Goal: Information Seeking & Learning: Learn about a topic

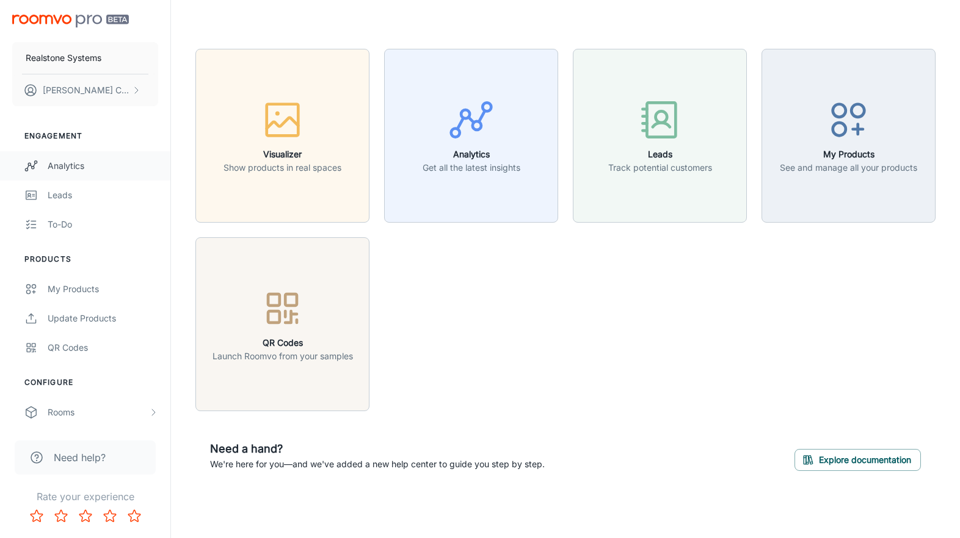
click at [62, 162] on div "Analytics" at bounding box center [103, 165] width 110 height 13
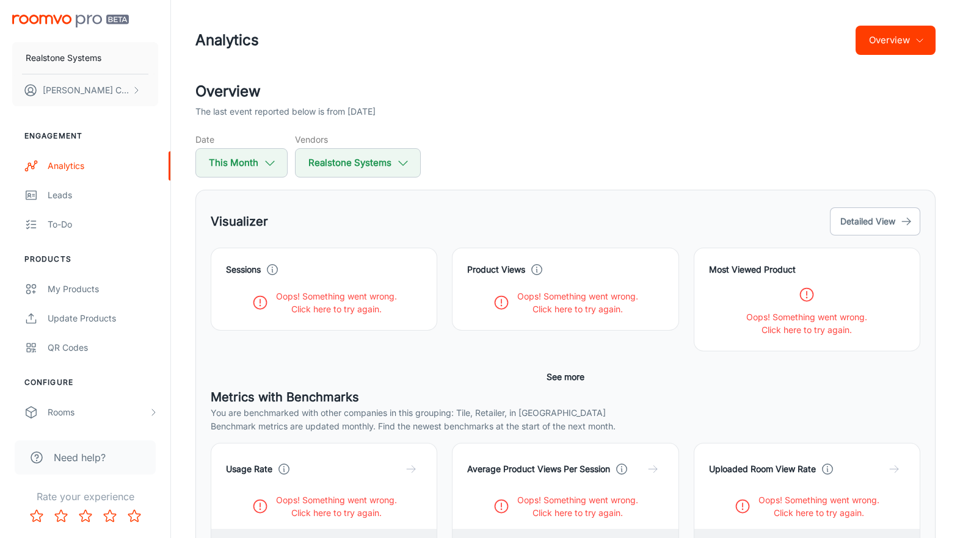
click at [919, 41] on icon "button" at bounding box center [919, 40] width 10 height 10
click at [888, 72] on li "Overview" at bounding box center [889, 71] width 91 height 22
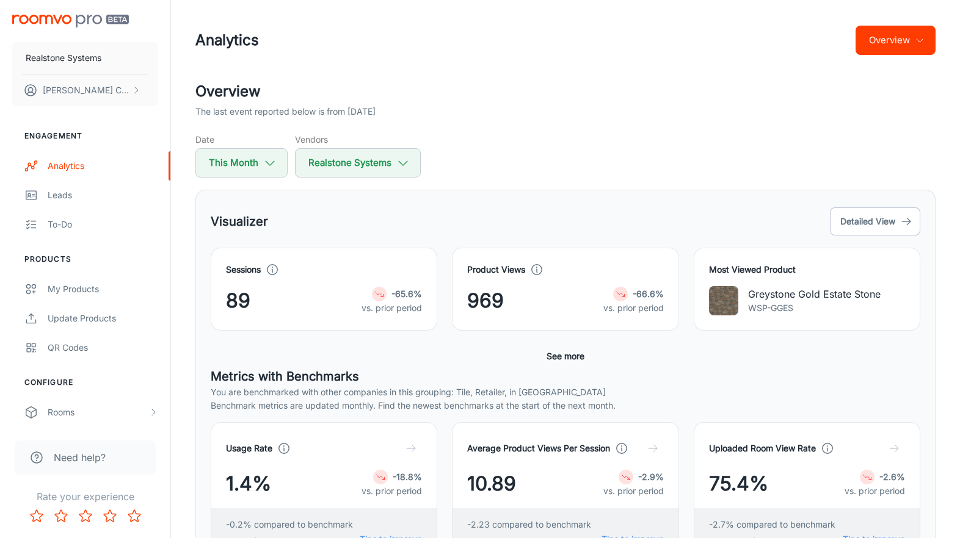
scroll to position [1, 0]
click at [370, 158] on button "Realstone Systems" at bounding box center [358, 162] width 126 height 29
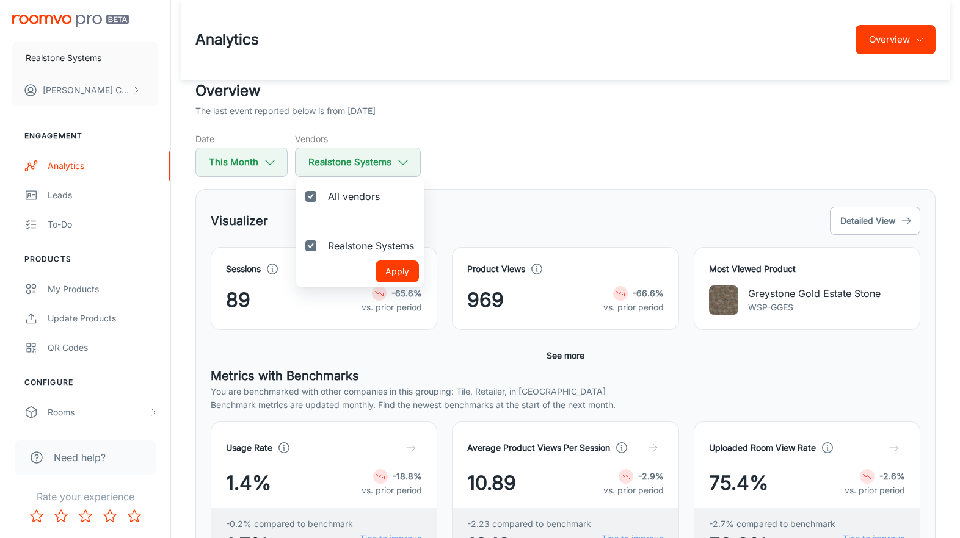
click at [340, 242] on span "Realstone Systems" at bounding box center [371, 246] width 86 height 15
click at [323, 242] on input "Realstone Systems" at bounding box center [311, 246] width 24 height 24
checkbox input "false"
click at [399, 275] on button "Apply" at bounding box center [396, 272] width 43 height 22
checkbox input "false"
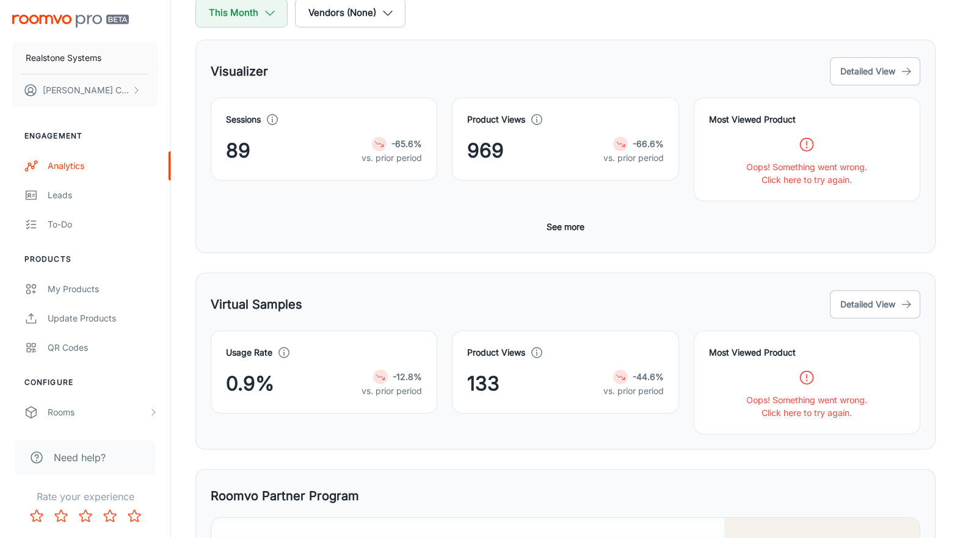
scroll to position [150, 0]
click at [571, 223] on button "See more" at bounding box center [565, 228] width 48 height 22
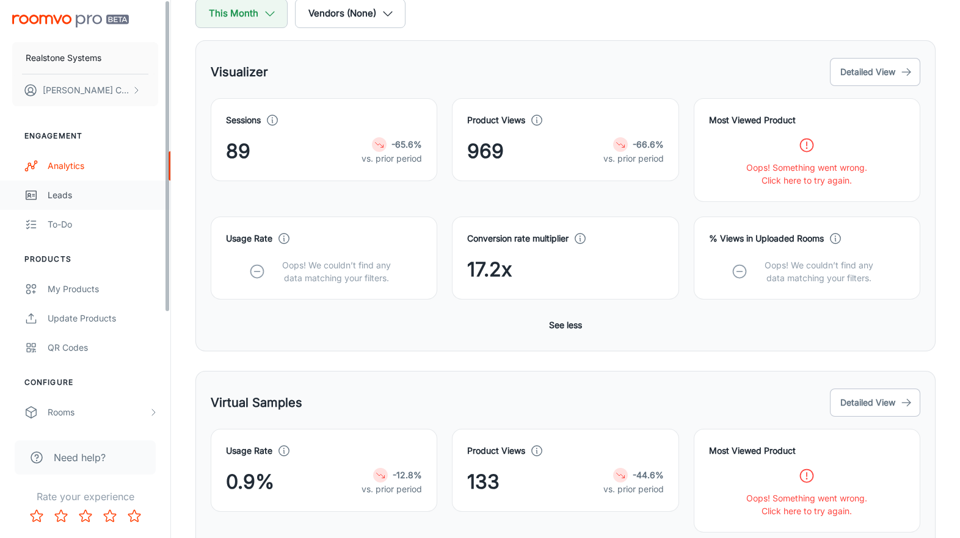
click at [54, 190] on div "Leads" at bounding box center [103, 195] width 110 height 13
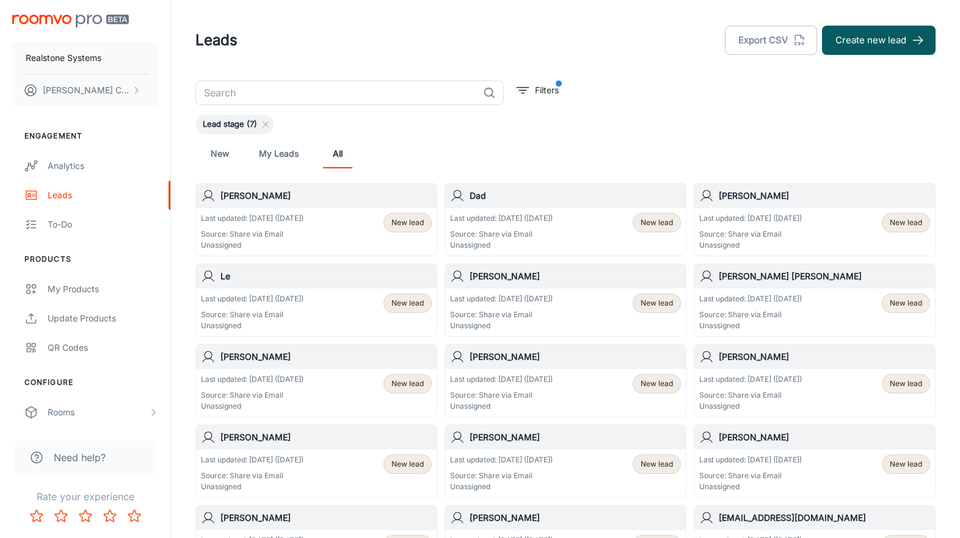
click at [299, 150] on div "New My Leads All" at bounding box center [565, 153] width 720 height 29
click at [274, 157] on link "My Leads" at bounding box center [279, 153] width 40 height 29
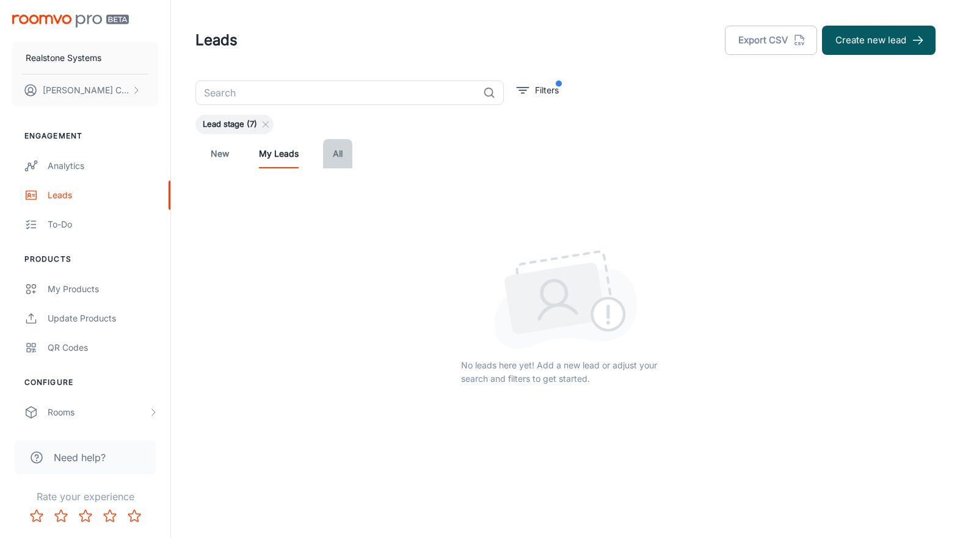
click at [338, 152] on link "All" at bounding box center [337, 153] width 29 height 29
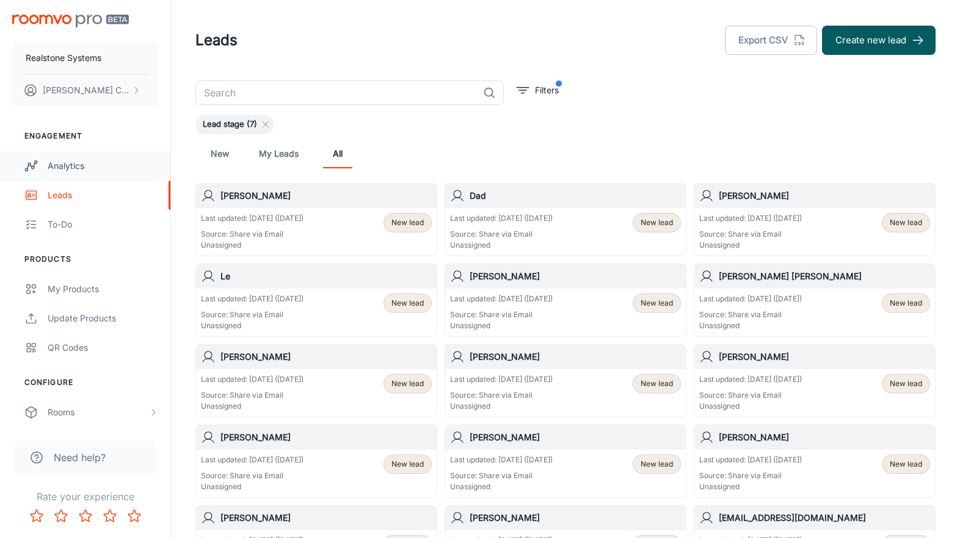
click at [59, 163] on div "Analytics" at bounding box center [103, 165] width 110 height 13
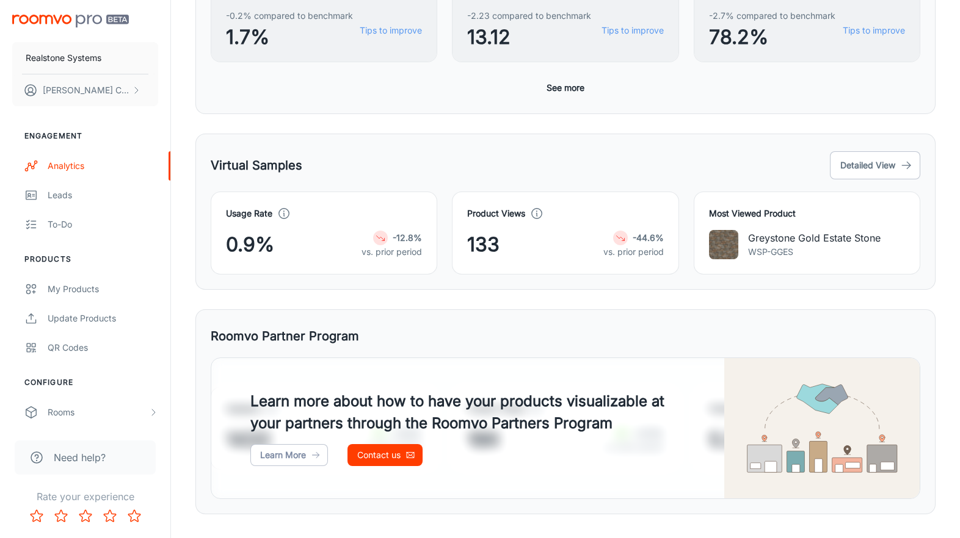
scroll to position [528, 0]
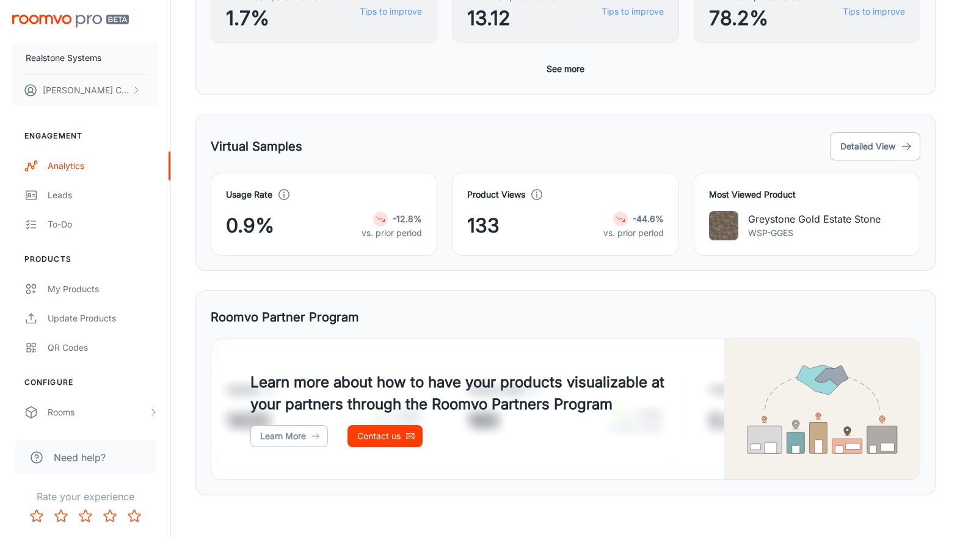
click at [880, 126] on div "Virtual Samples Detailed View Usage Rate 0.9% -12.8% vs. prior period Product V…" at bounding box center [565, 193] width 740 height 156
click at [872, 147] on button "Detailed View" at bounding box center [875, 146] width 90 height 28
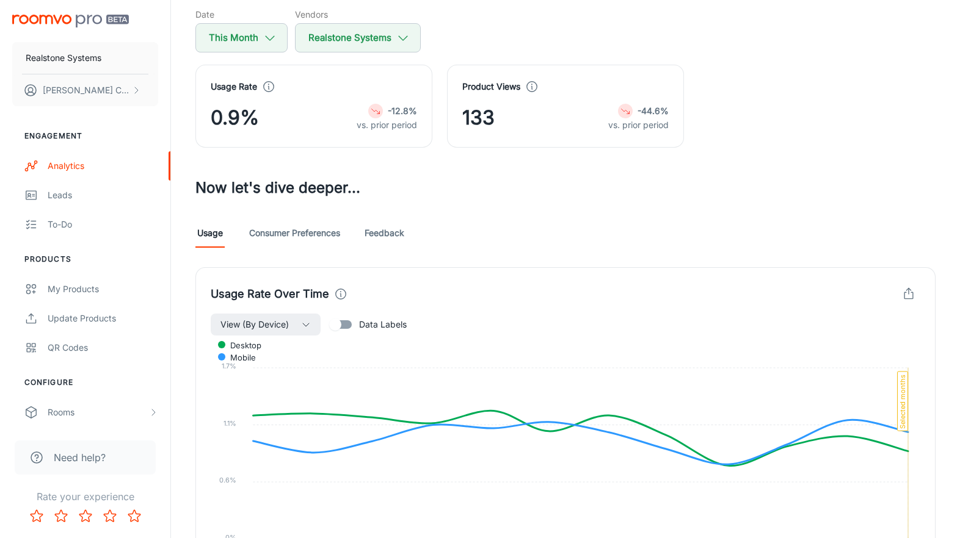
scroll to position [92, 0]
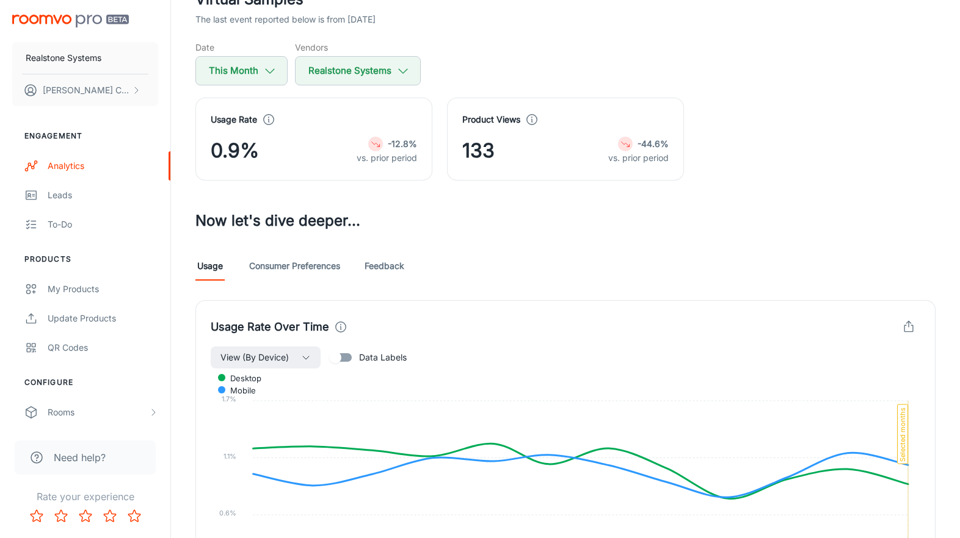
click at [305, 269] on link "Consumer Preferences" at bounding box center [294, 266] width 91 height 29
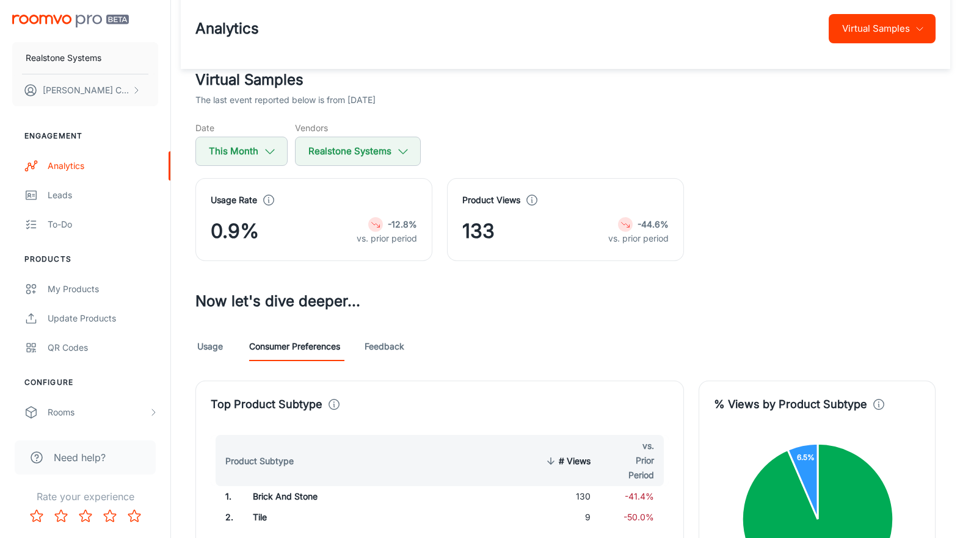
scroll to position [11, 0]
click at [205, 346] on link "Usage" at bounding box center [209, 347] width 29 height 29
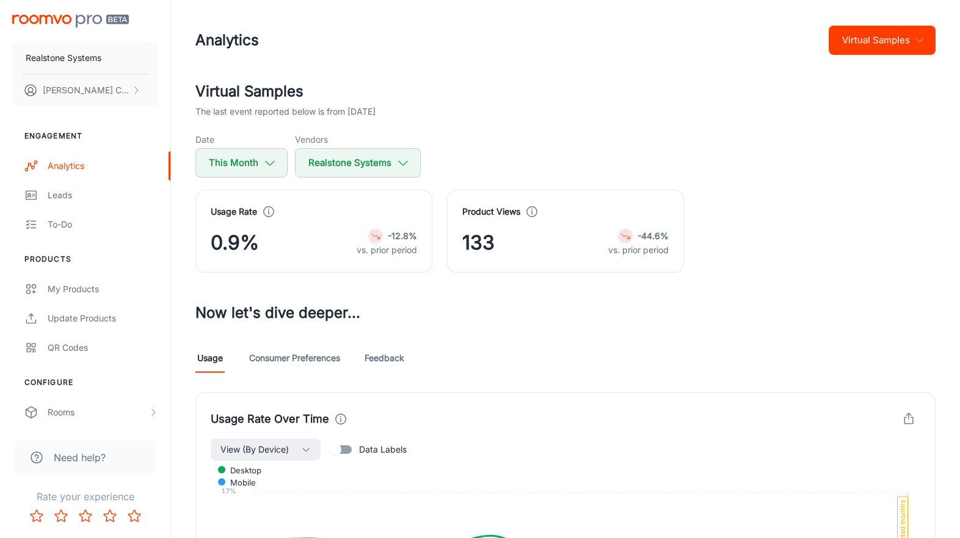
click at [869, 42] on button "Virtual Samples" at bounding box center [881, 40] width 107 height 29
click at [887, 93] on li "Visualizer" at bounding box center [889, 93] width 91 height 22
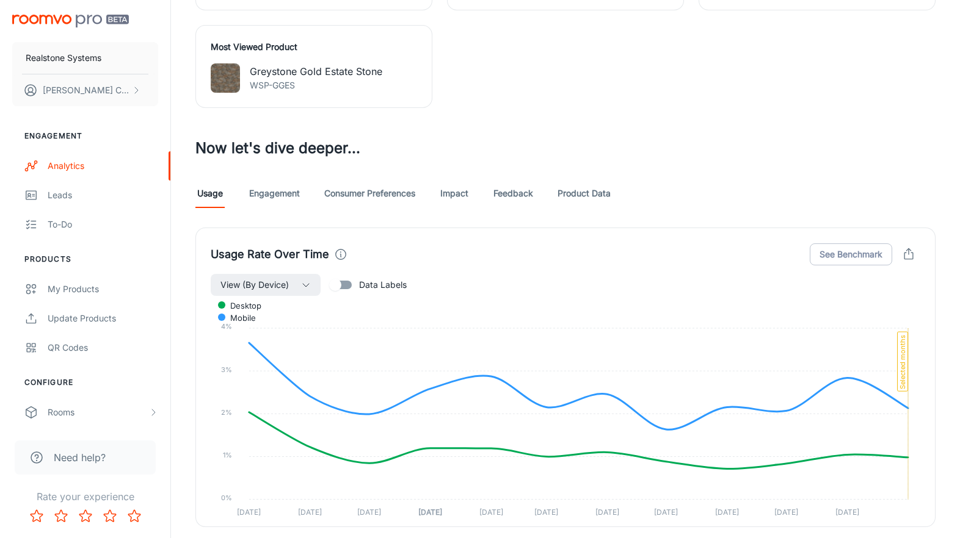
scroll to position [558, 0]
click at [391, 192] on link "Consumer Preferences" at bounding box center [369, 192] width 91 height 29
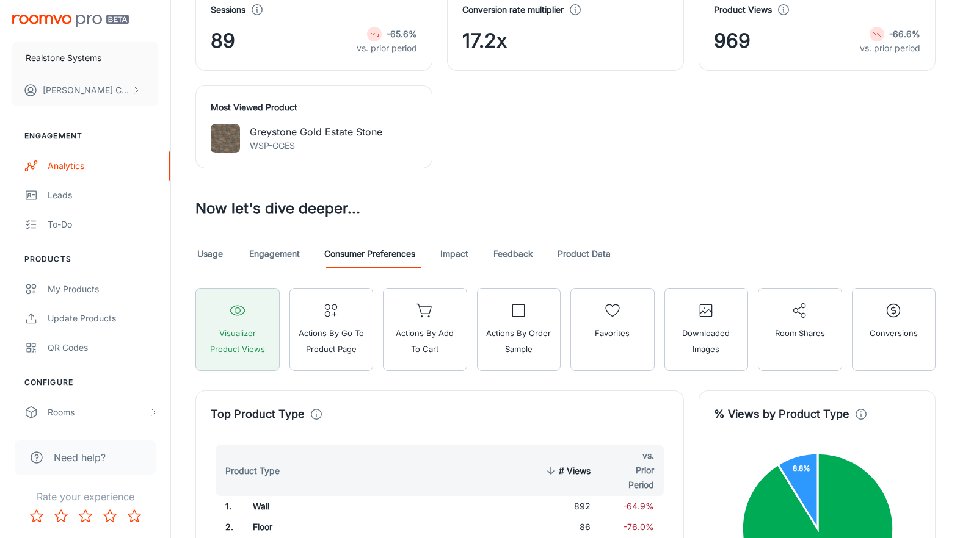
scroll to position [517, 0]
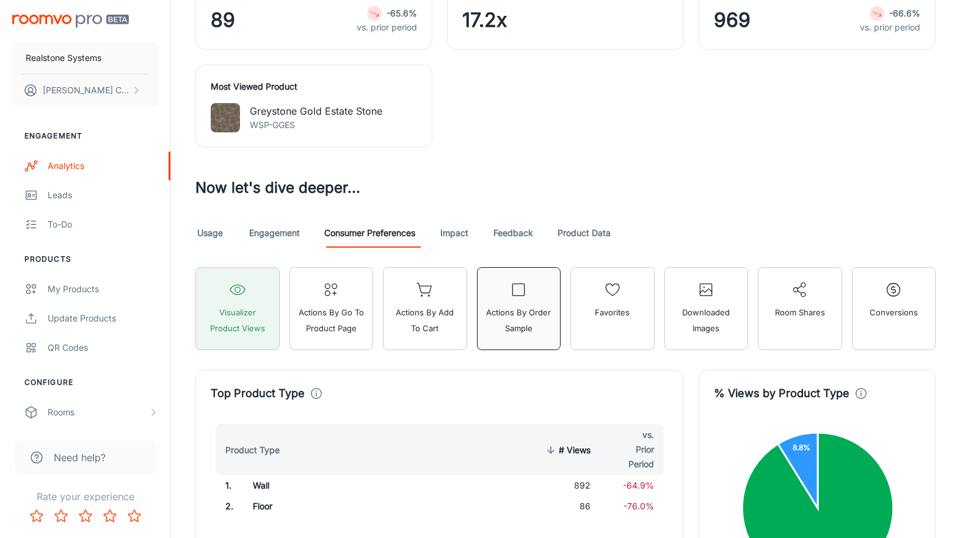
click at [521, 319] on span "Actions by Order Sample" at bounding box center [519, 321] width 68 height 32
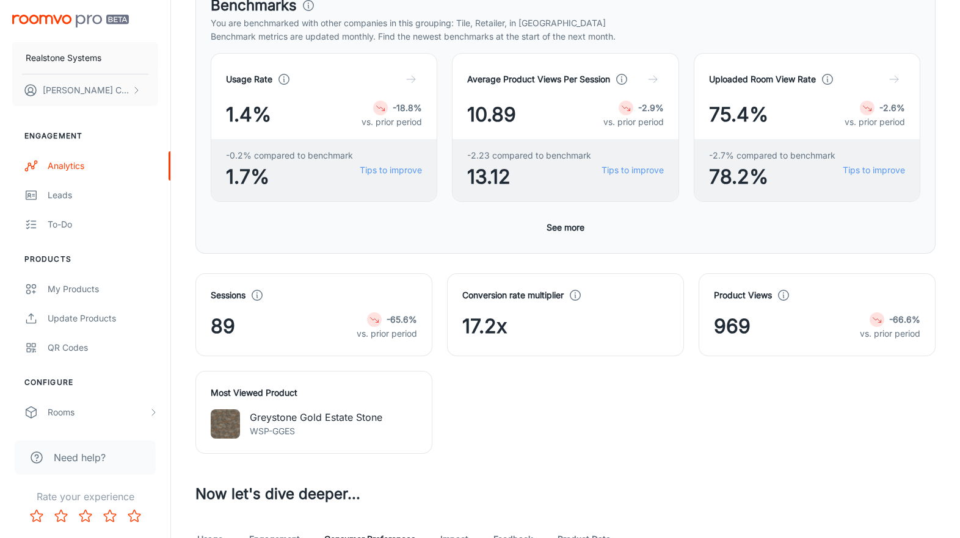
scroll to position [415, 0]
